Goal: Task Accomplishment & Management: Manage account settings

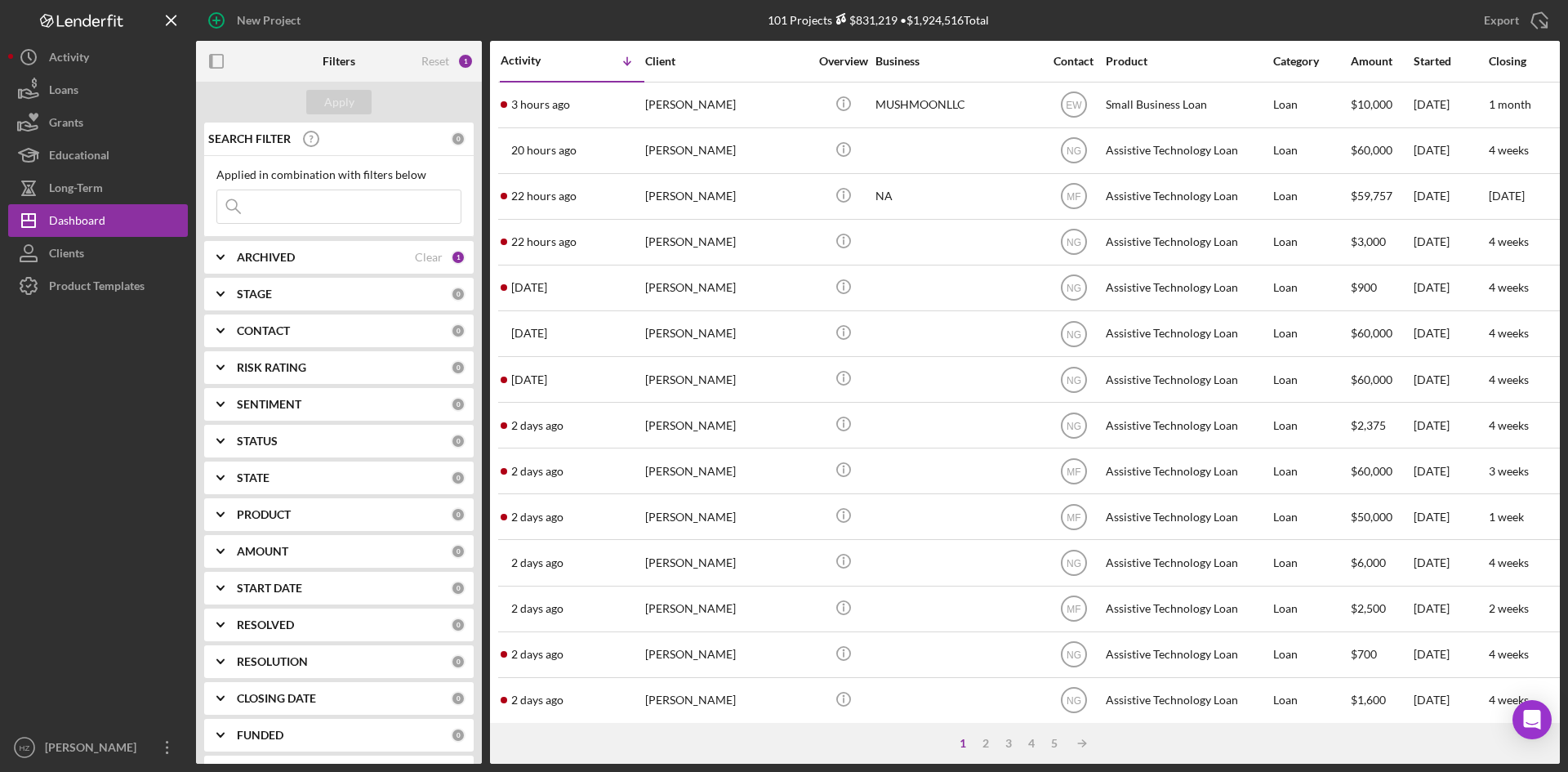
click at [587, 108] on div "3 hours ago [PERSON_NAME]" at bounding box center [571, 105] width 143 height 43
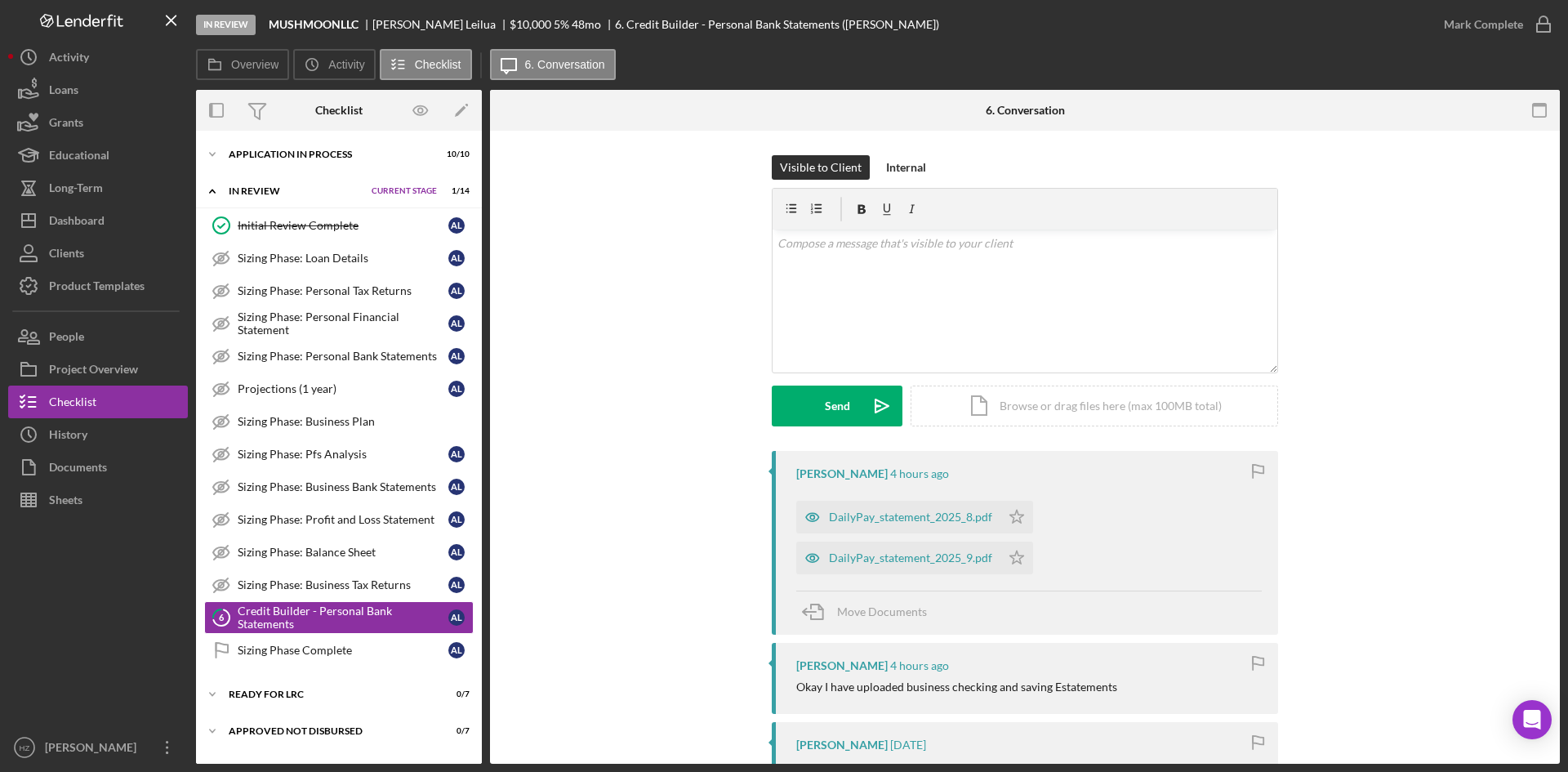
click at [218, 161] on icon "Icon/Expander" at bounding box center [212, 154] width 33 height 33
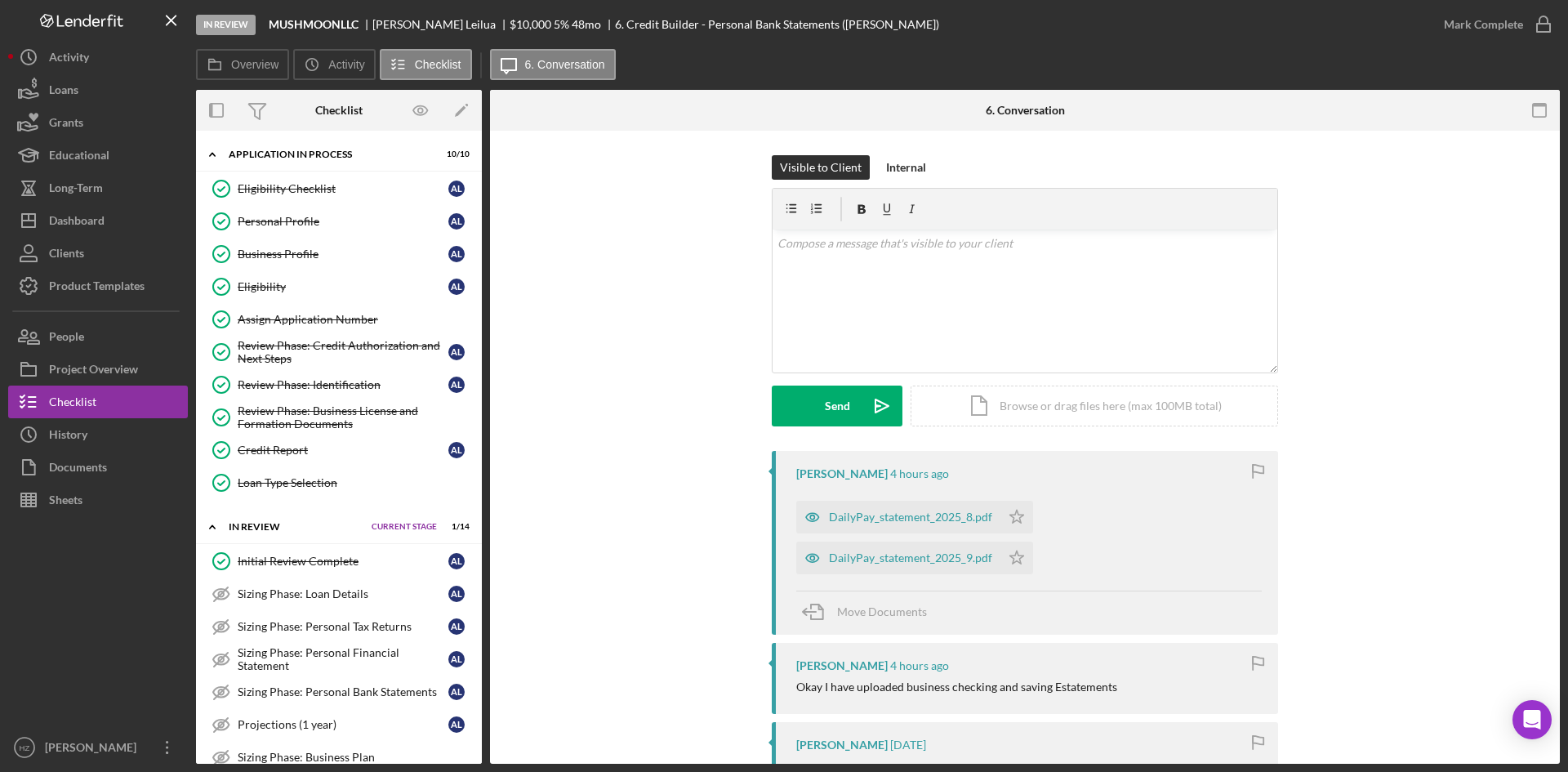
click at [256, 276] on link "Eligibility Eligibility A L" at bounding box center [339, 287] width 269 height 33
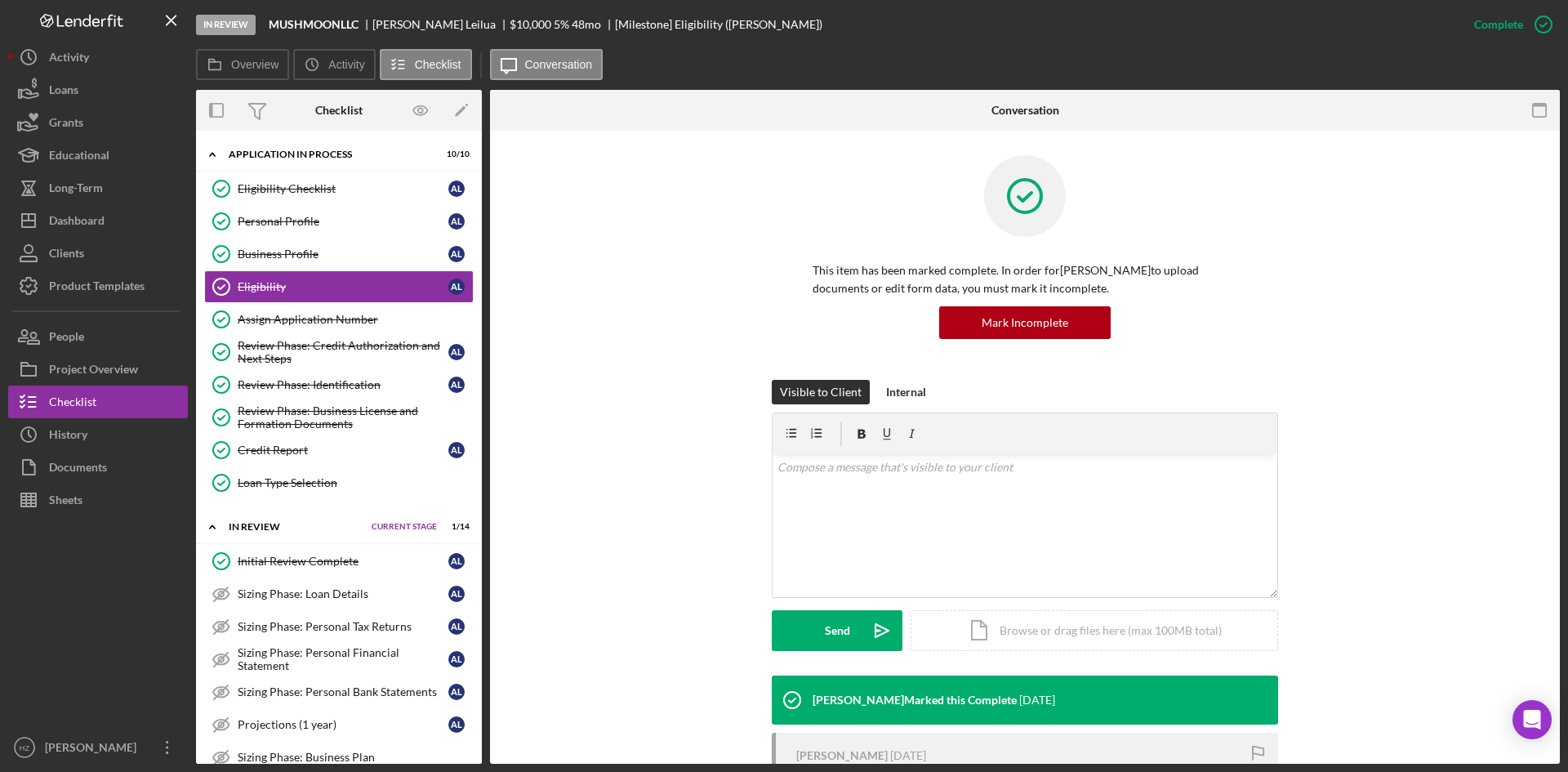
click at [267, 258] on div "Business Profile" at bounding box center [343, 254] width 211 height 13
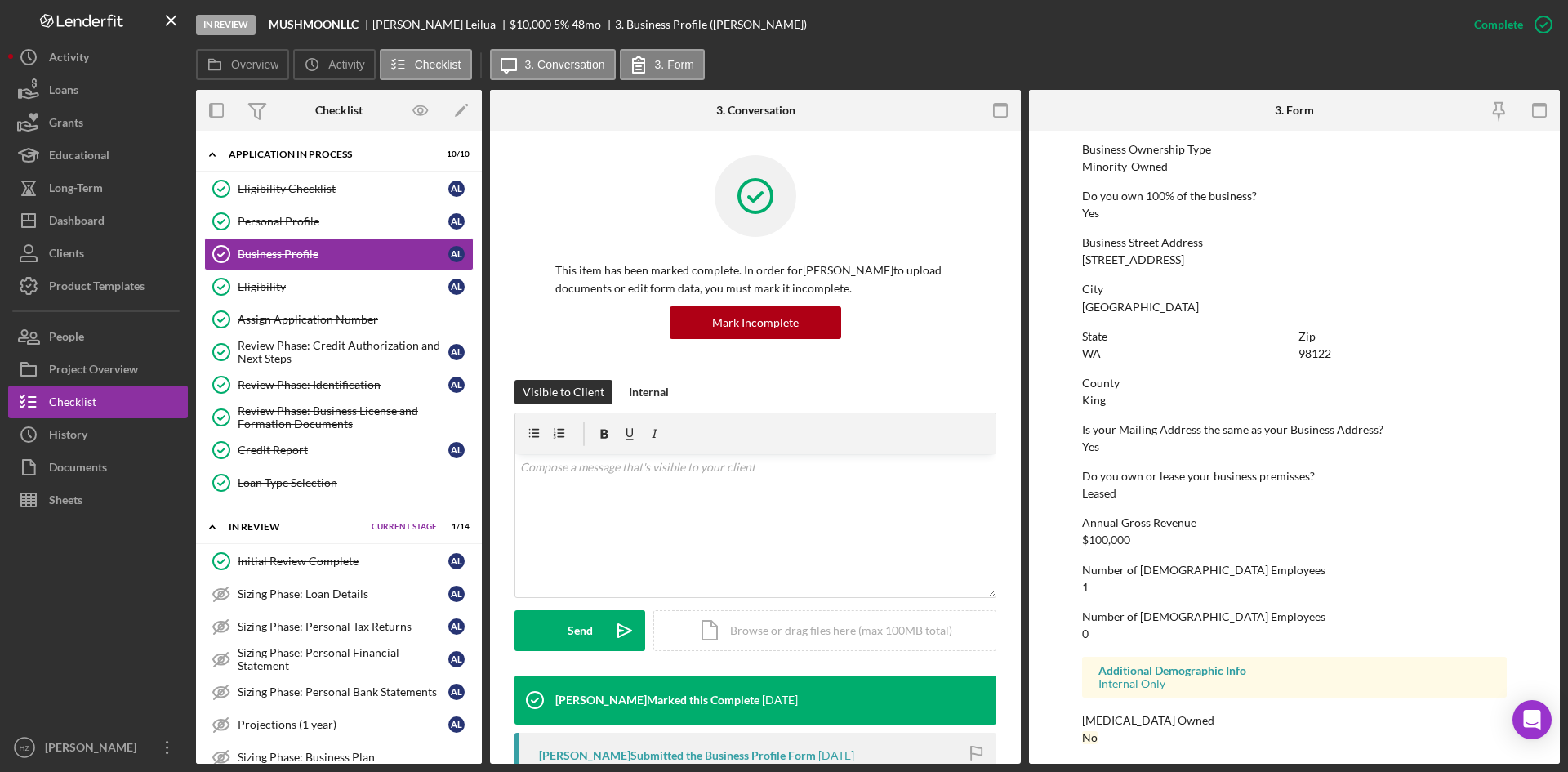
scroll to position [599, 0]
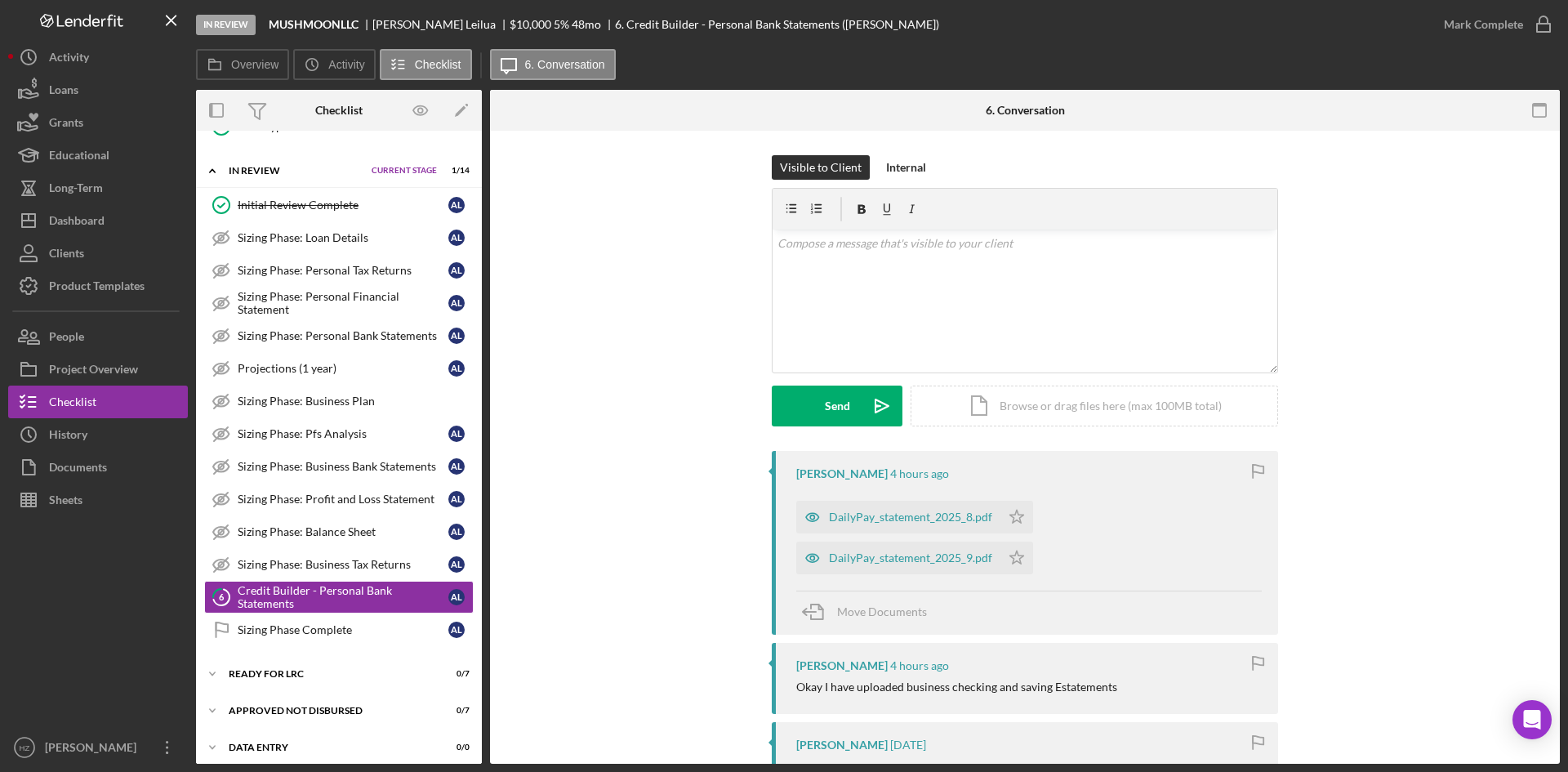
scroll to position [365, 0]
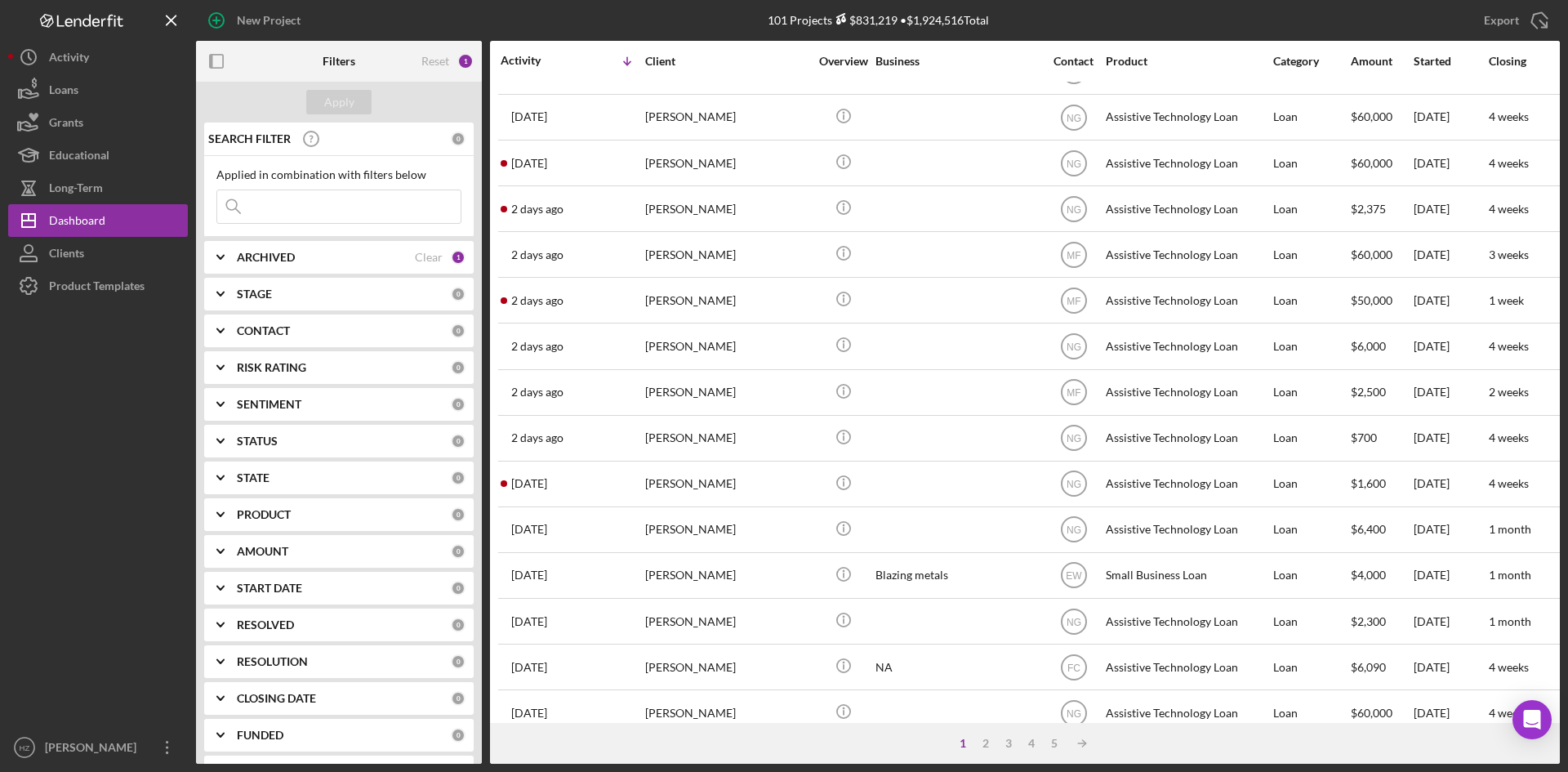
scroll to position [245, 0]
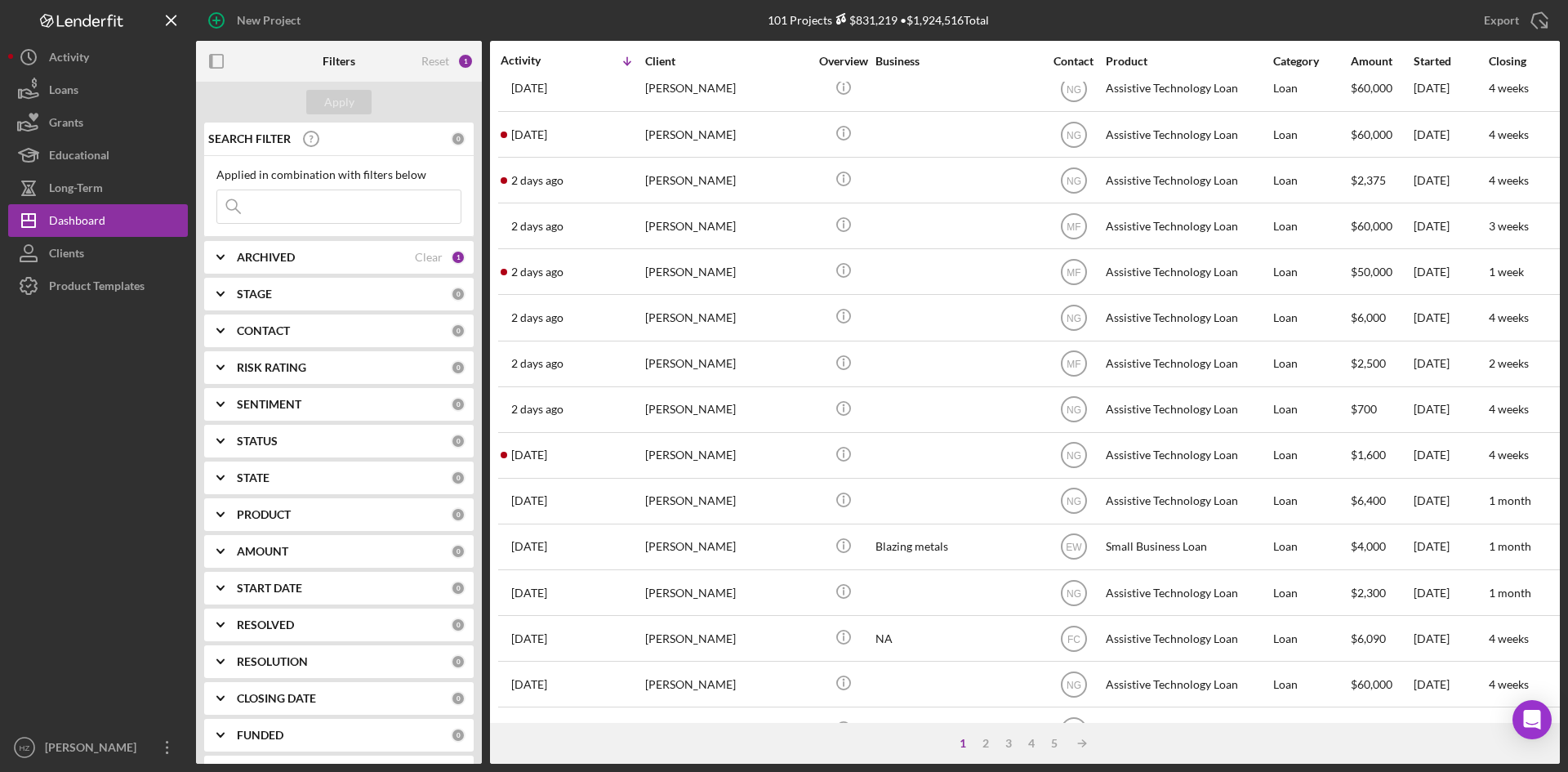
click at [547, 460] on time "[DATE]" at bounding box center [529, 455] width 36 height 13
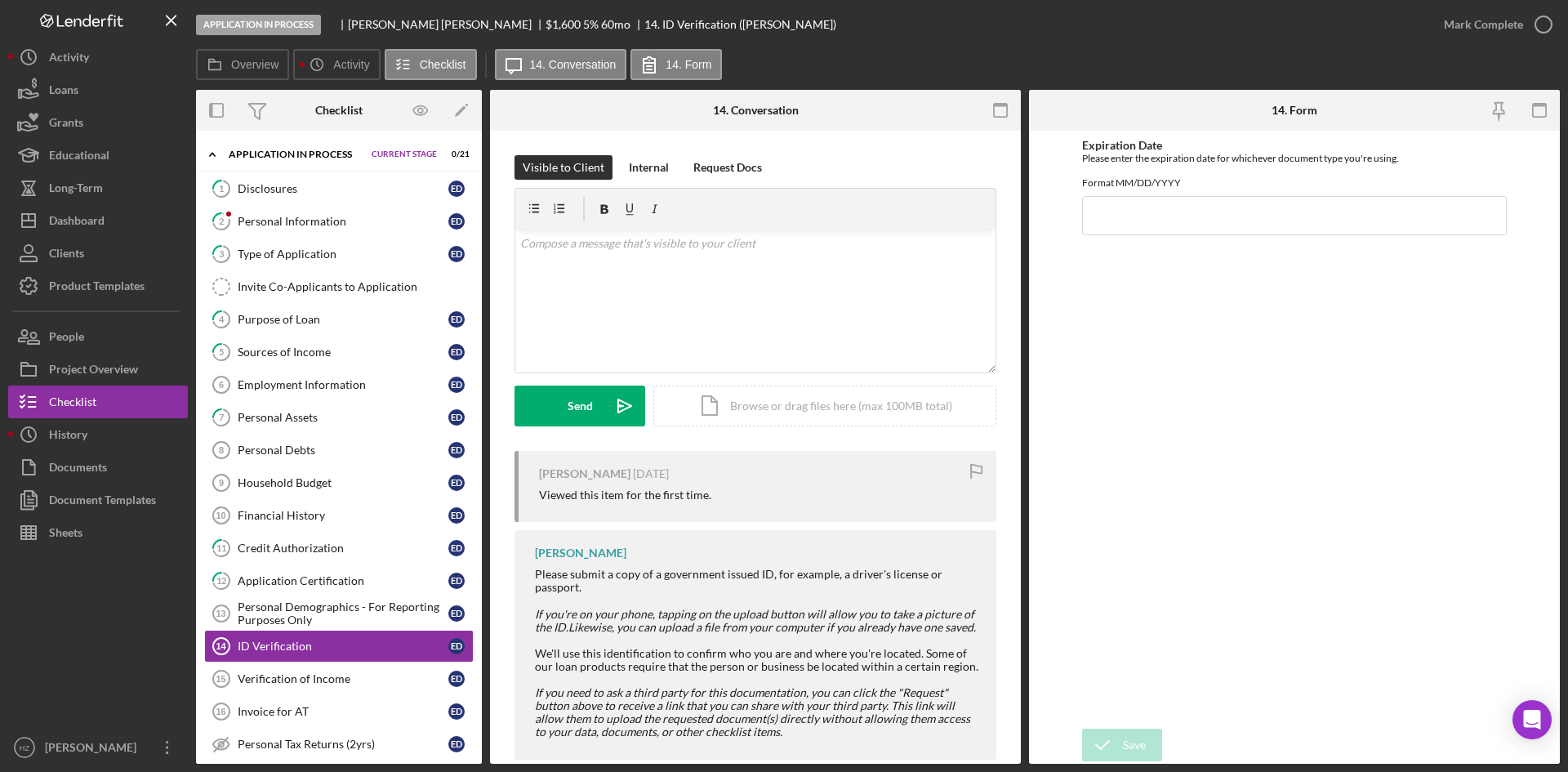
click at [299, 349] on div "Sources of Income" at bounding box center [343, 352] width 211 height 13
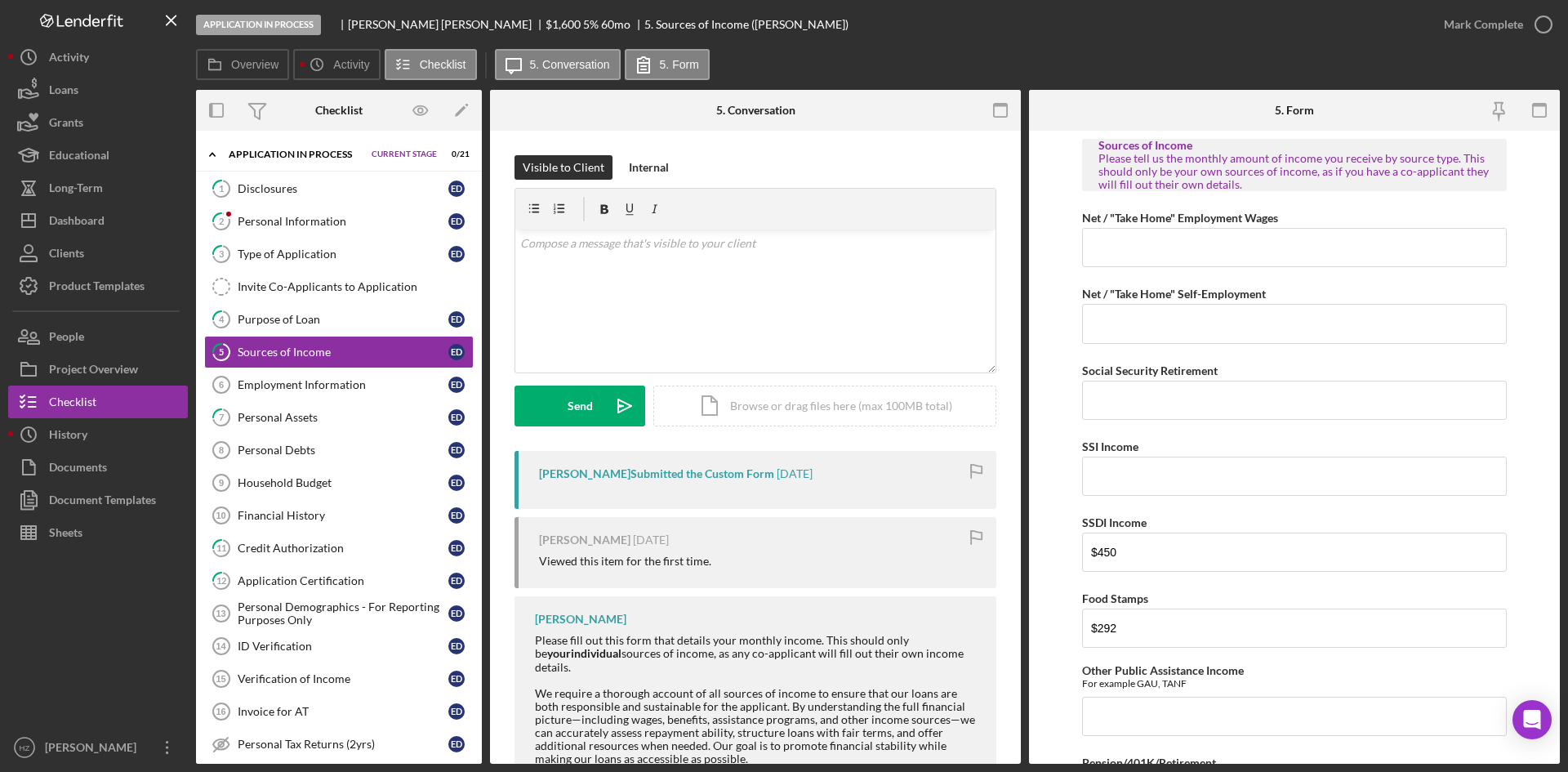
click at [255, 320] on div "Purpose of Loan" at bounding box center [343, 320] width 211 height 13
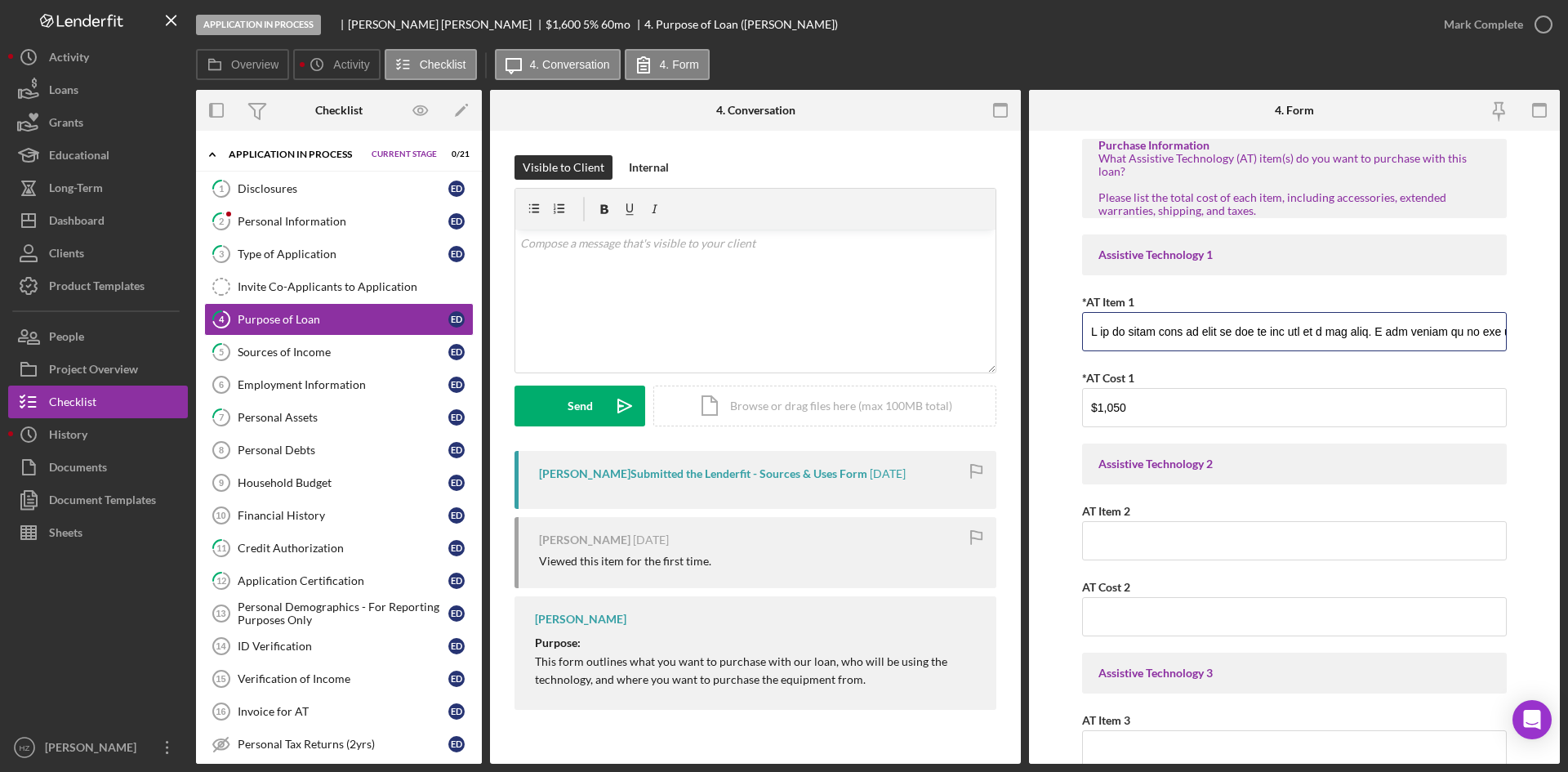
click at [1103, 333] on input "*AT Item 1" at bounding box center [1295, 331] width 424 height 39
drag, startPoint x: 1087, startPoint y: 332, endPoint x: 1116, endPoint y: 337, distance: 29.4
click at [1087, 331] on input "*AT Item 1" at bounding box center [1295, 331] width 424 height 39
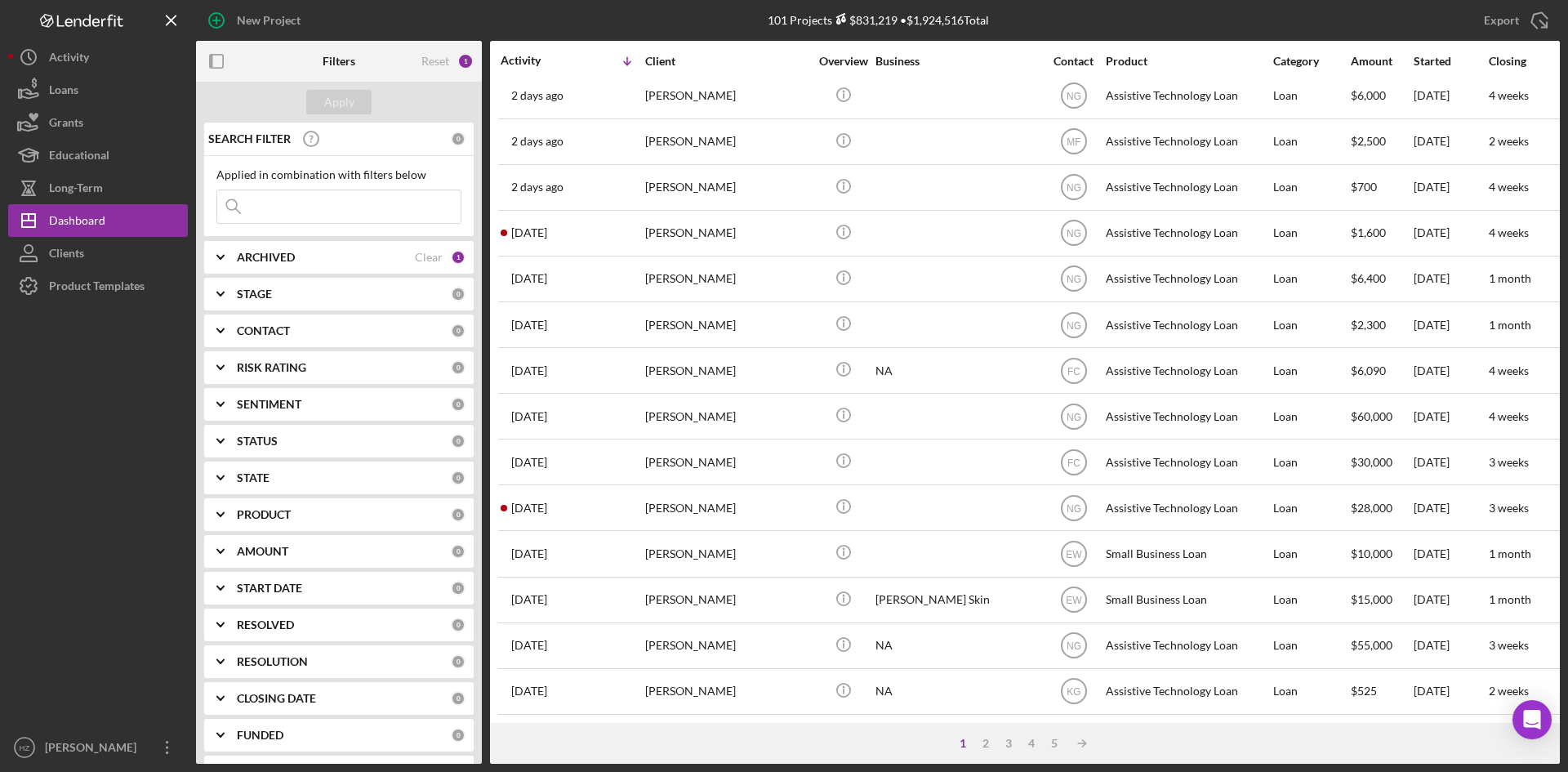
scroll to position [525, 0]
click at [990, 743] on div "2" at bounding box center [986, 743] width 23 height 13
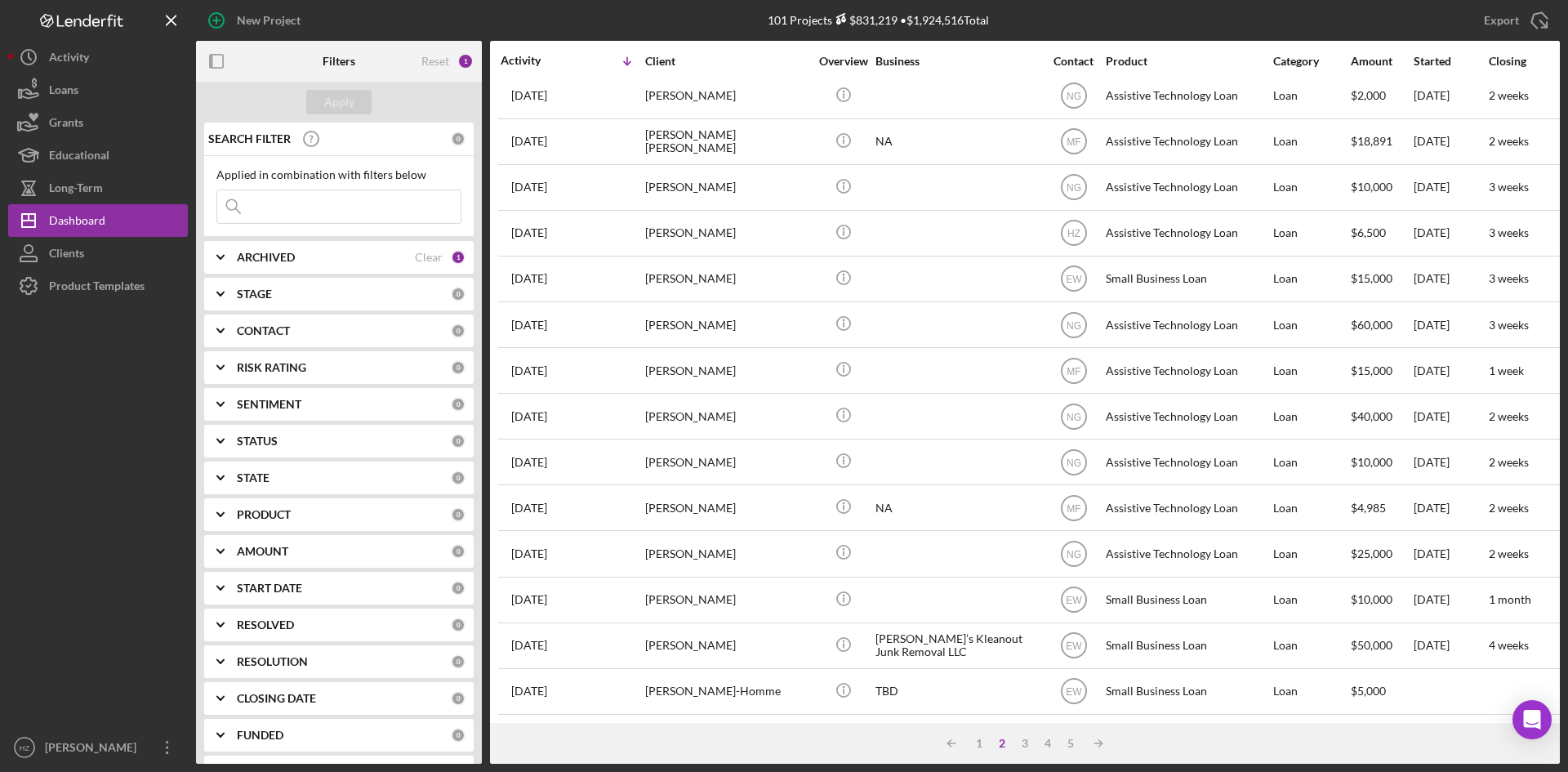
click at [666, 224] on div "[PERSON_NAME]" at bounding box center [727, 233] width 163 height 43
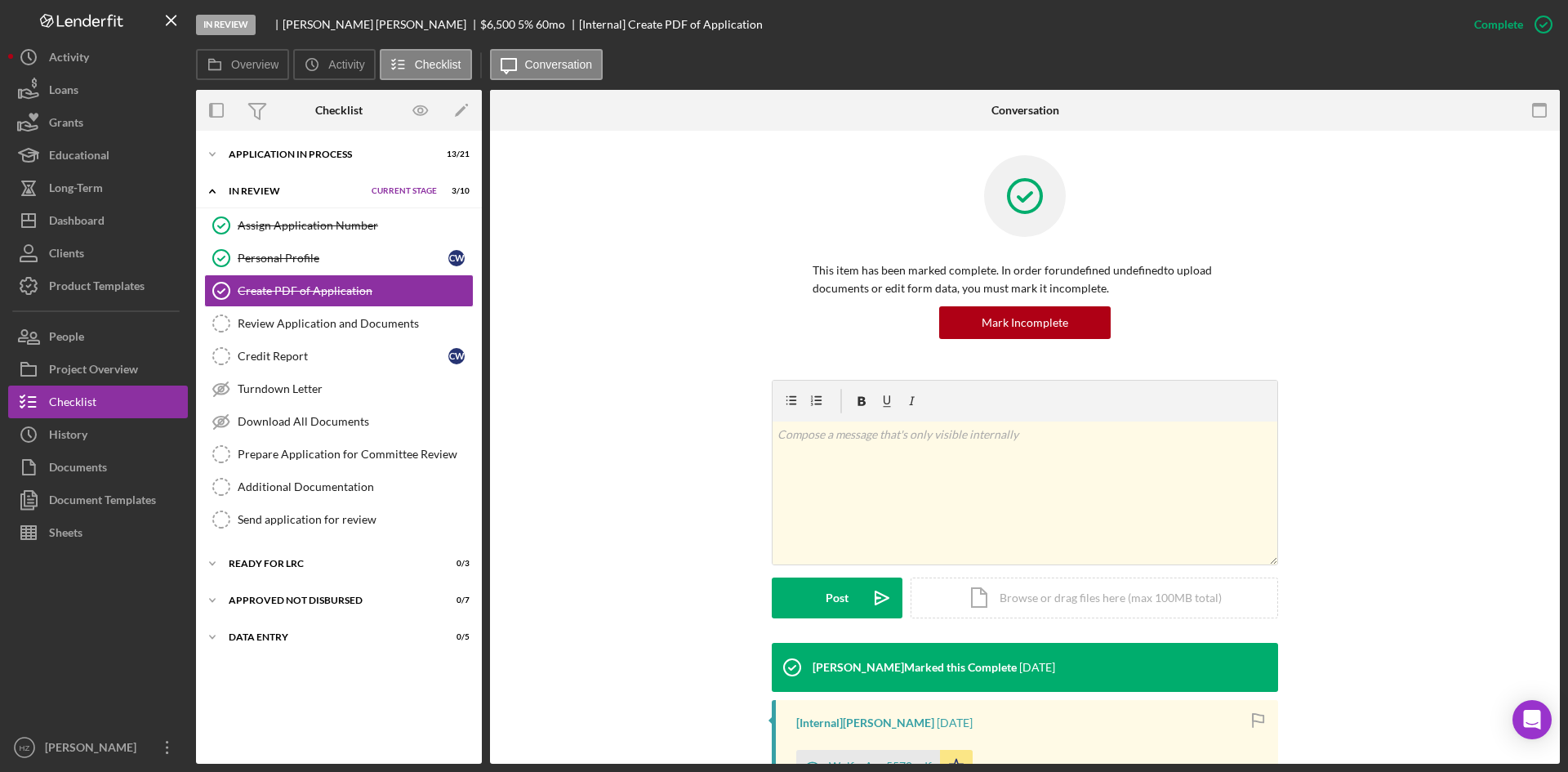
click at [206, 151] on icon "Icon/Expander" at bounding box center [212, 154] width 33 height 33
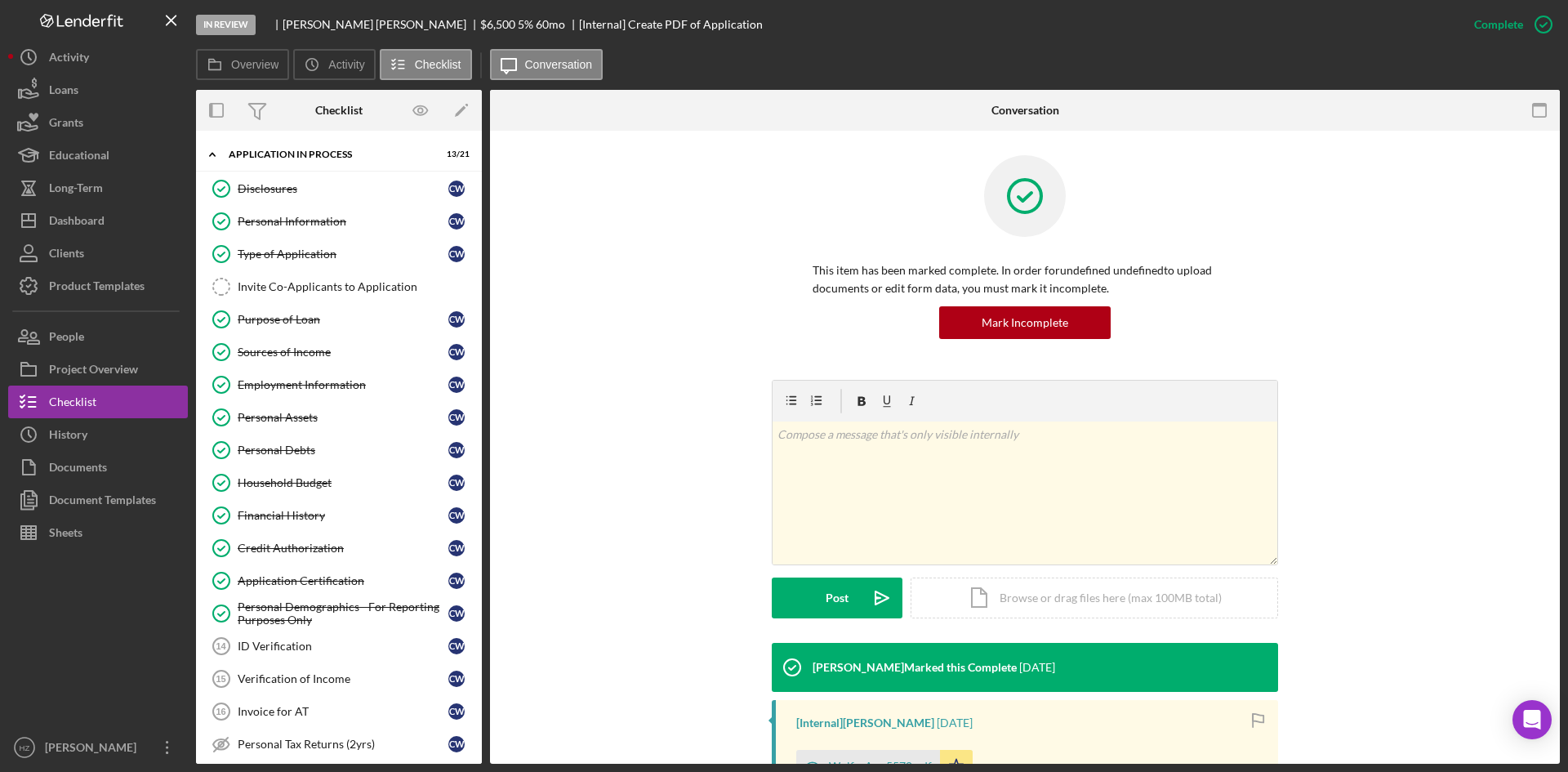
click at [271, 332] on link "Purpose of Loan Purpose of Loan C W" at bounding box center [339, 320] width 269 height 33
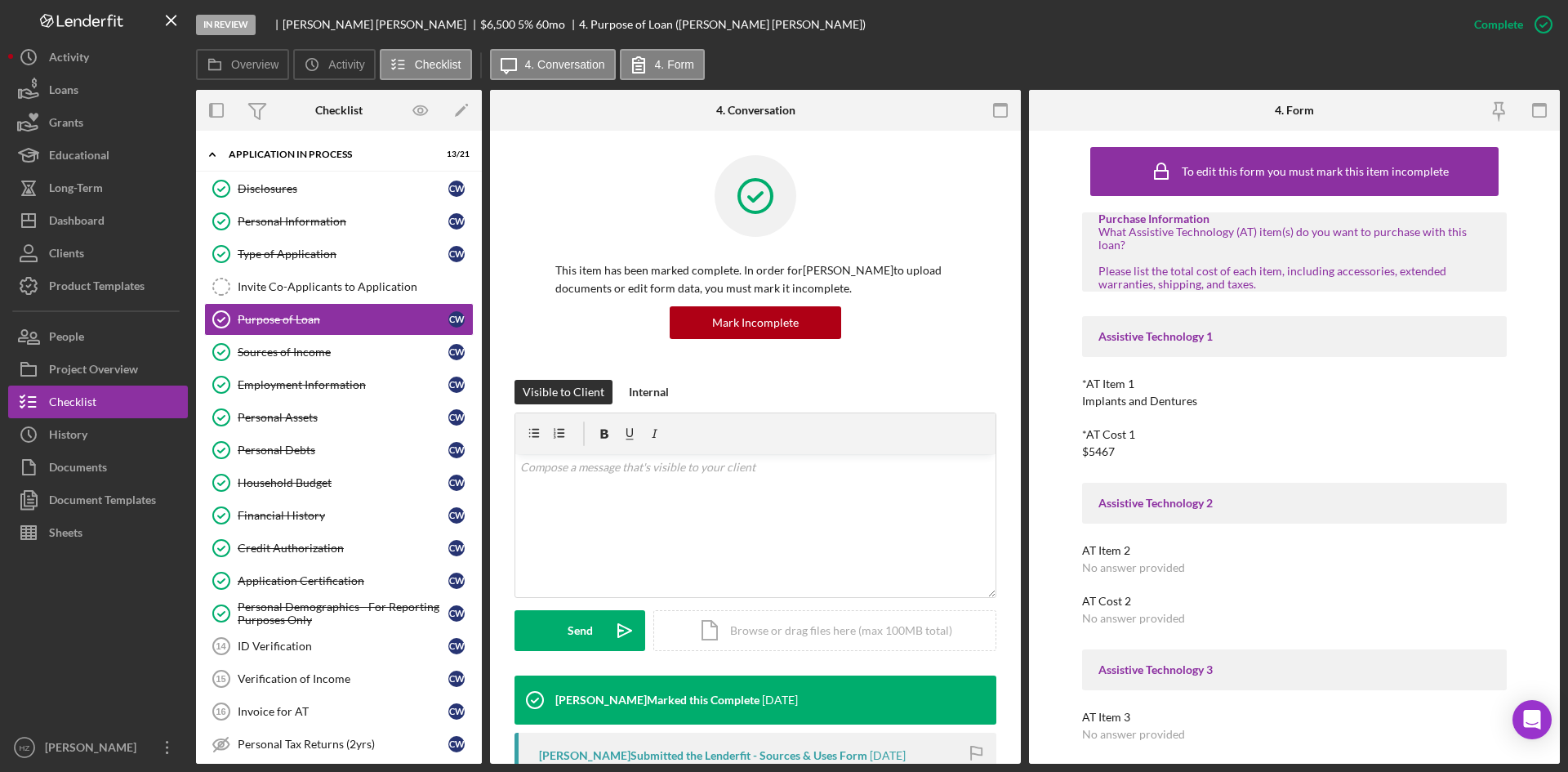
scroll to position [82, 0]
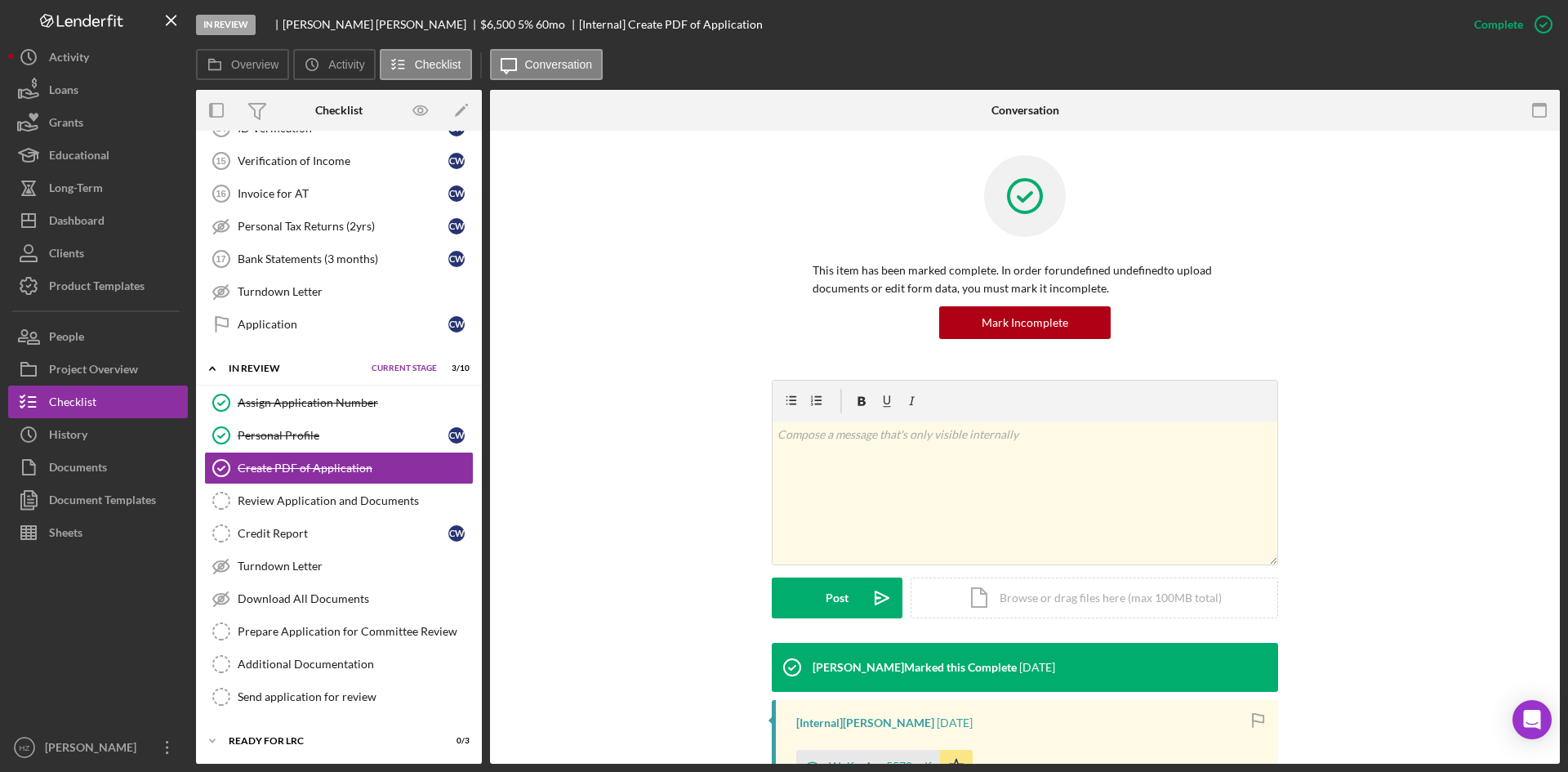
scroll to position [539, 0]
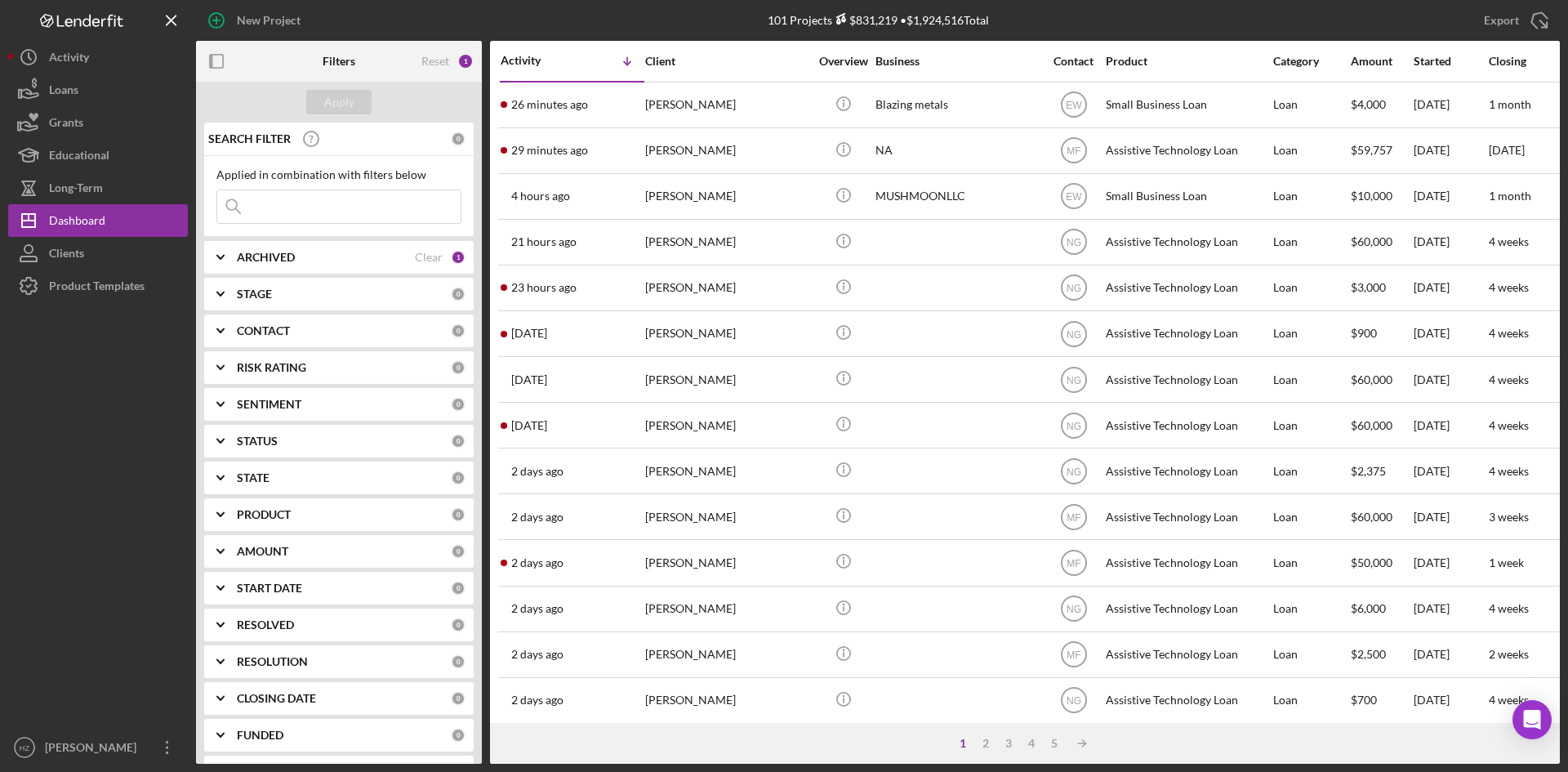
click at [1053, 751] on div "1 2 3 4 5 Icon/Table Sort Arrow" at bounding box center [1026, 743] width 1070 height 40
click at [1054, 746] on div "5" at bounding box center [1054, 743] width 23 height 13
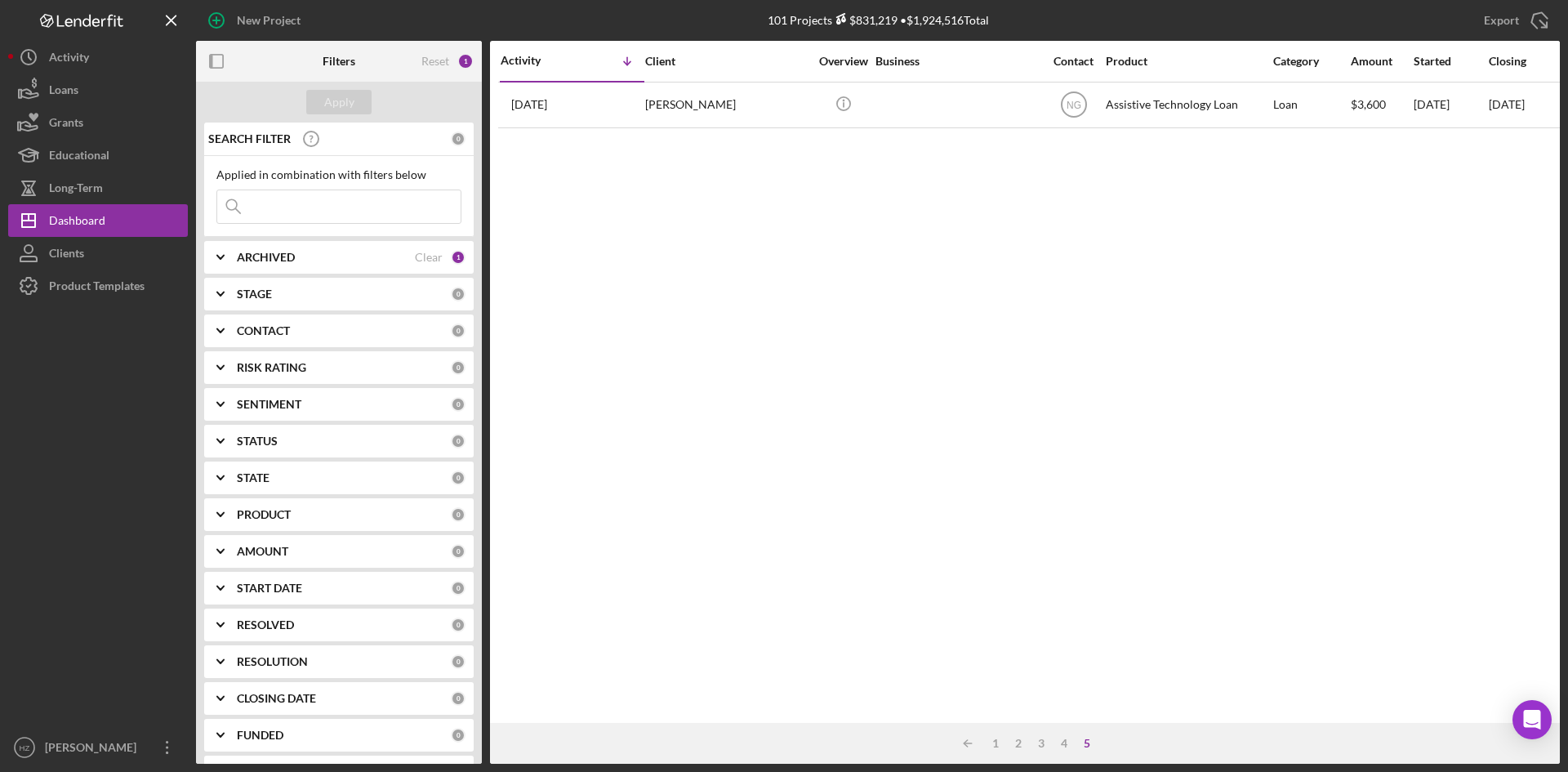
click at [1069, 747] on div "4" at bounding box center [1064, 743] width 23 height 13
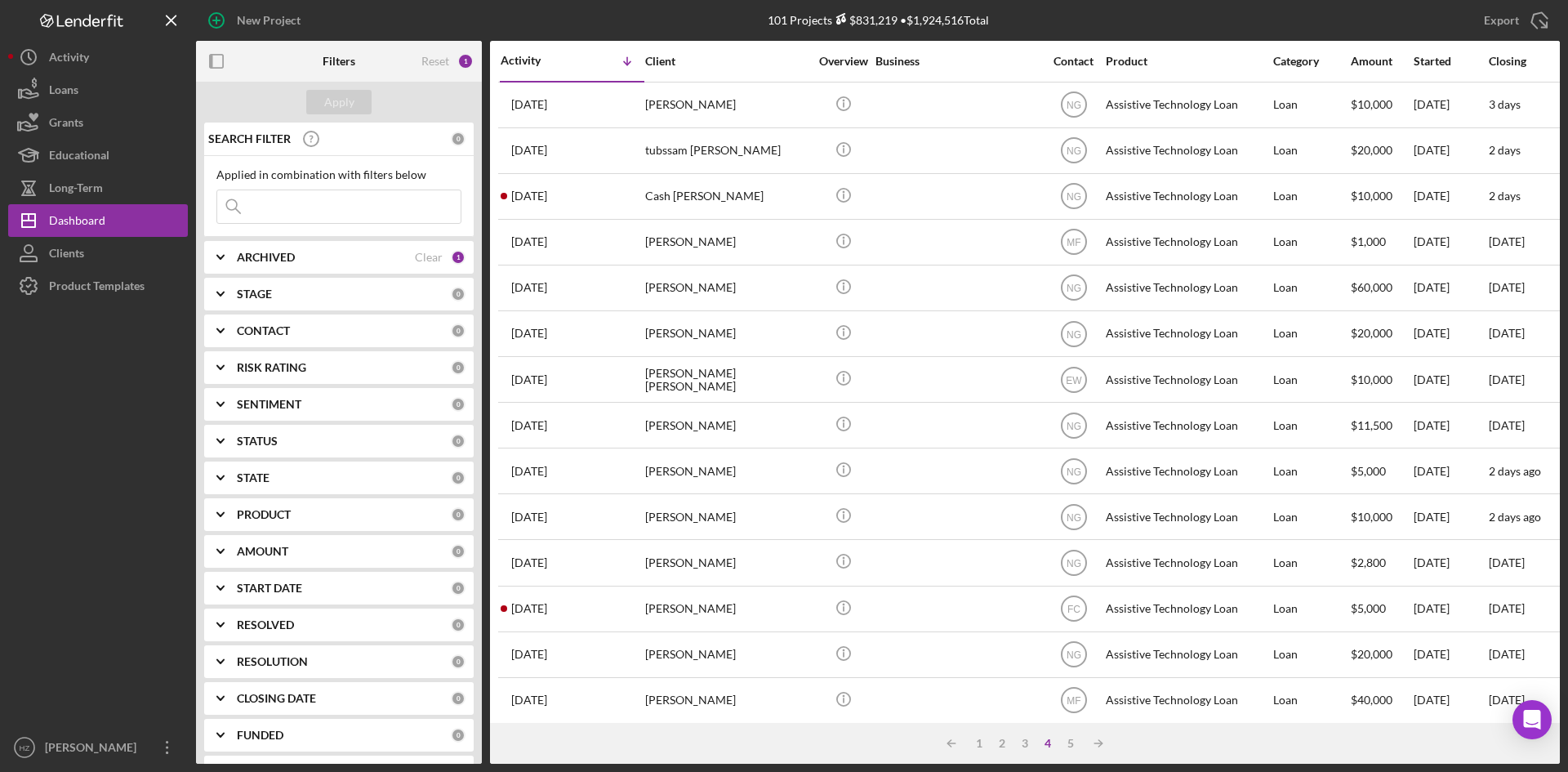
click at [1027, 743] on div "3" at bounding box center [1026, 743] width 23 height 13
click at [1002, 746] on div "2" at bounding box center [1002, 743] width 23 height 13
click at [982, 741] on div "1" at bounding box center [979, 743] width 23 height 13
